Goal: Use online tool/utility

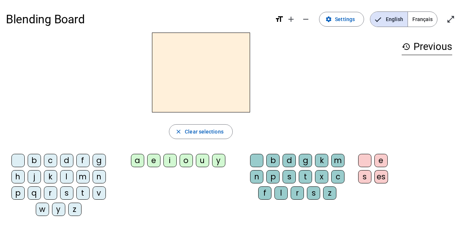
click at [36, 159] on div "b" at bounding box center [34, 160] width 13 height 13
click at [152, 159] on div "e" at bounding box center [153, 160] width 13 height 13
click at [196, 80] on h2 "be" at bounding box center [201, 72] width 98 height 80
click at [232, 69] on h2 "be" at bounding box center [201, 72] width 98 height 80
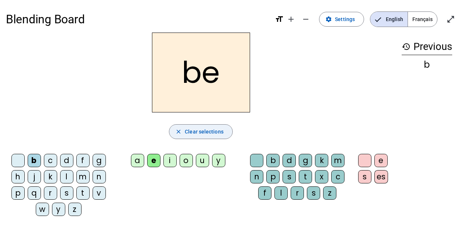
click at [210, 126] on span "button" at bounding box center [200, 132] width 63 height 18
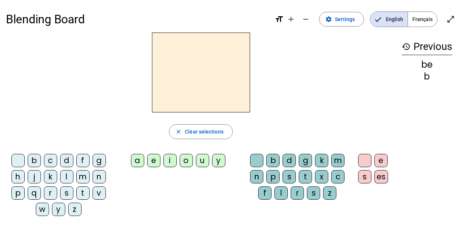
click at [16, 194] on div "p" at bounding box center [17, 192] width 13 height 13
click at [137, 163] on div "a" at bounding box center [137, 160] width 13 height 13
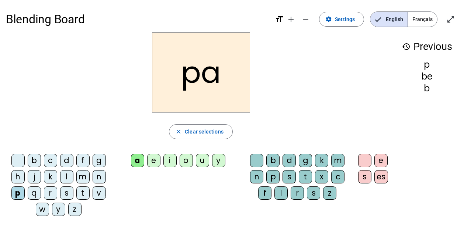
click at [18, 190] on div "p" at bounding box center [17, 192] width 13 height 13
click at [137, 164] on div "a" at bounding box center [137, 160] width 13 height 13
click at [211, 134] on span "Clear selections" at bounding box center [204, 131] width 39 height 9
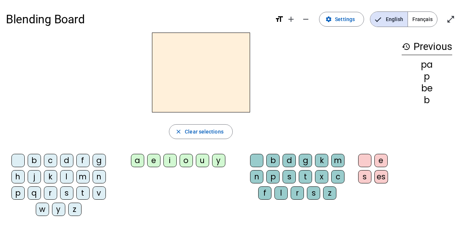
drag, startPoint x: 429, startPoint y: 66, endPoint x: 419, endPoint y: 56, distance: 14.1
click at [429, 66] on div "pa" at bounding box center [427, 64] width 51 height 9
